Goal: Information Seeking & Learning: Learn about a topic

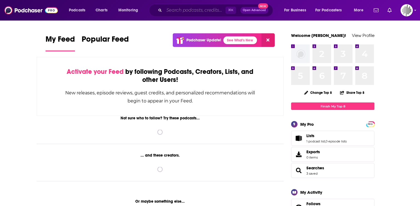
click at [180, 12] on input "Search podcasts, credits, & more..." at bounding box center [194, 10] width 61 height 9
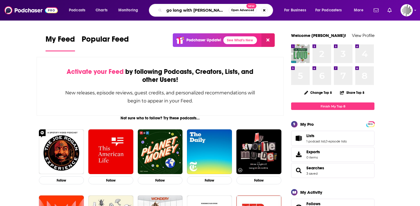
type input "go long with [PERSON_NAME]"
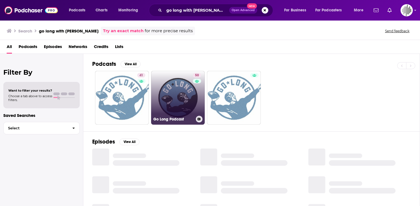
click at [178, 96] on link "50 Go Long Podcast" at bounding box center [178, 98] width 54 height 54
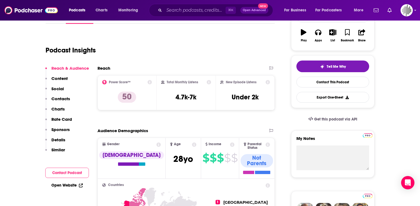
scroll to position [27, 0]
